Goal: Information Seeking & Learning: Find specific fact

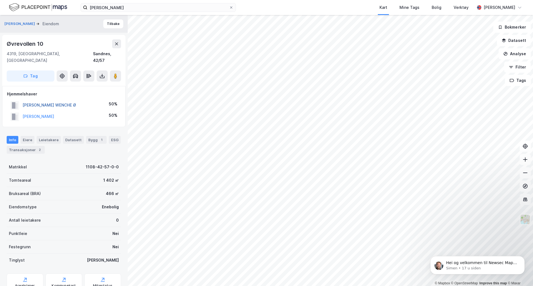
click at [0, 0] on button "[PERSON_NAME] WENCHE Ø" at bounding box center [0, 0] width 0 height 0
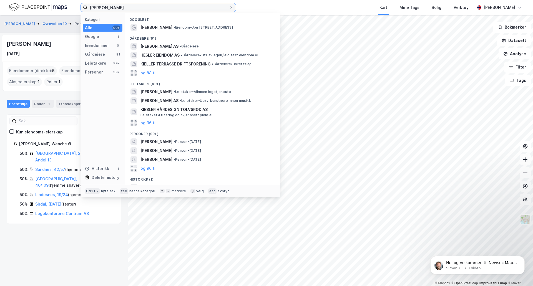
click at [144, 10] on input "[PERSON_NAME]" at bounding box center [158, 7] width 142 height 8
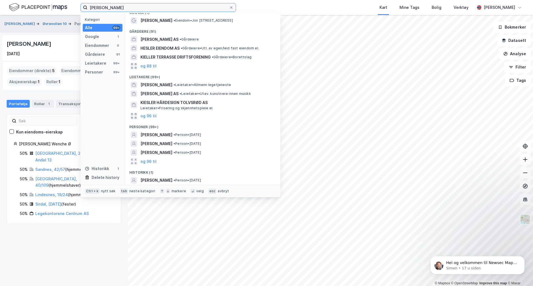
drag, startPoint x: 127, startPoint y: 6, endPoint x: -89, endPoint y: -24, distance: 217.3
click at [0, 0] on html "[PERSON_NAME] Kategori Alle 99+ Google 1 Eiendommer 0 Gårdeiere 91 Leietakere 9…" at bounding box center [266, 143] width 533 height 286
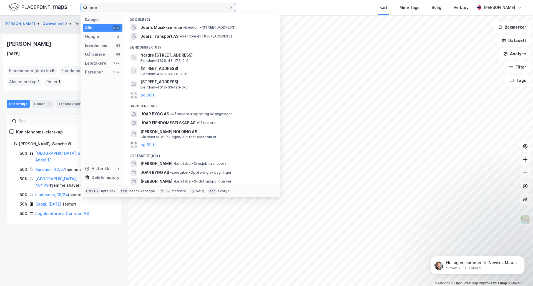
type input "joar"
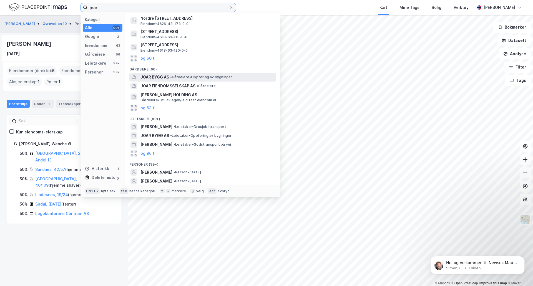
scroll to position [74, 0]
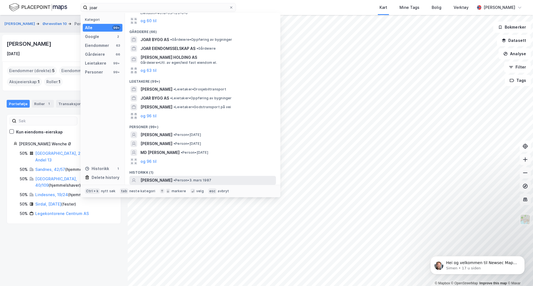
click at [158, 179] on span "[PERSON_NAME]" at bounding box center [157, 180] width 32 height 7
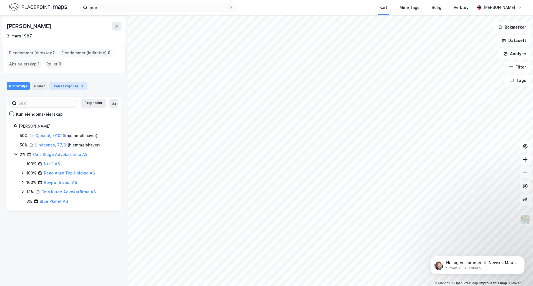
click at [74, 87] on div "Transaksjoner 4" at bounding box center [68, 86] width 38 height 8
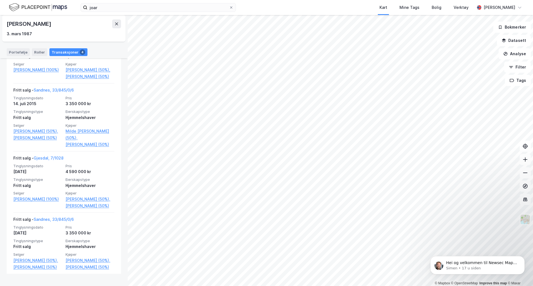
scroll to position [164, 0]
